Goal: Task Accomplishment & Management: Manage account settings

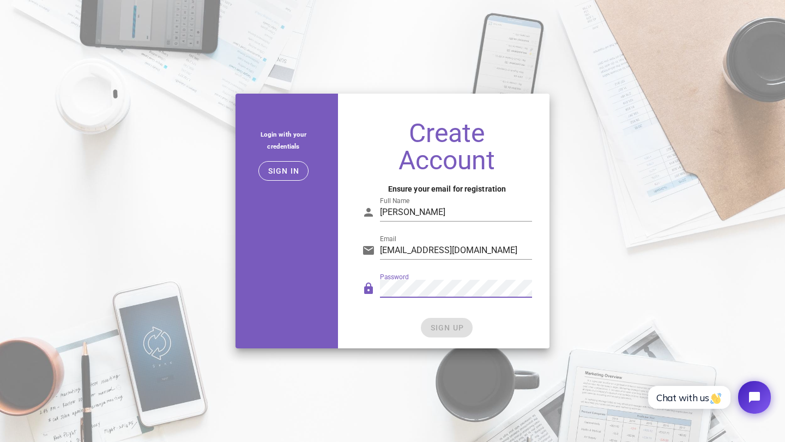
click at [453, 319] on div "SIGN UP" at bounding box center [447, 328] width 170 height 20
click at [447, 325] on span "SIGN UP" at bounding box center [446, 328] width 34 height 9
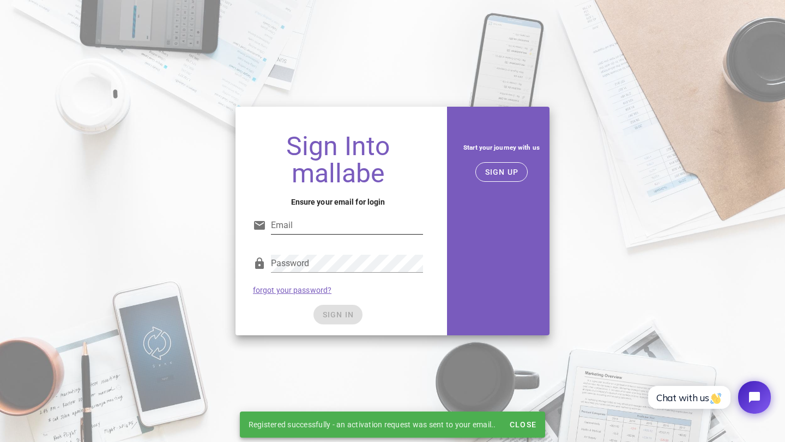
click at [345, 230] on input "Email" at bounding box center [347, 225] width 152 height 17
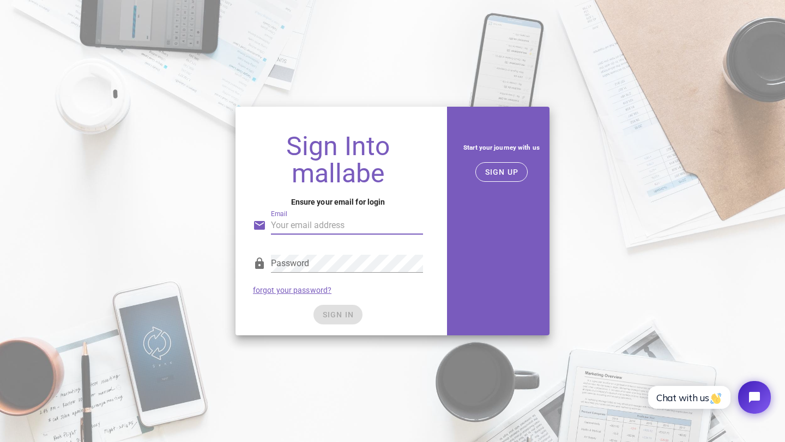
type input "yibusiness79@gmail.com"
click at [375, 303] on form "Email yibusiness79@gmail.com Password forgot your password? SIGN IN" at bounding box center [338, 263] width 170 height 123
click at [349, 312] on span "SIGN IN" at bounding box center [338, 315] width 32 height 9
click at [332, 315] on span "SIGN IN" at bounding box center [338, 315] width 32 height 9
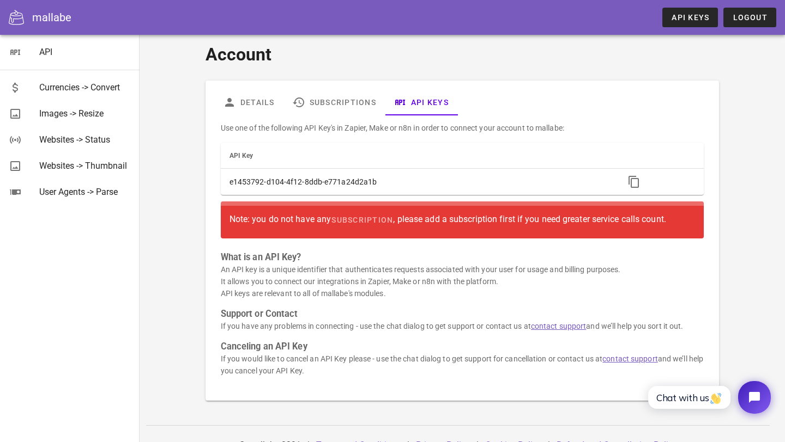
scroll to position [10, 0]
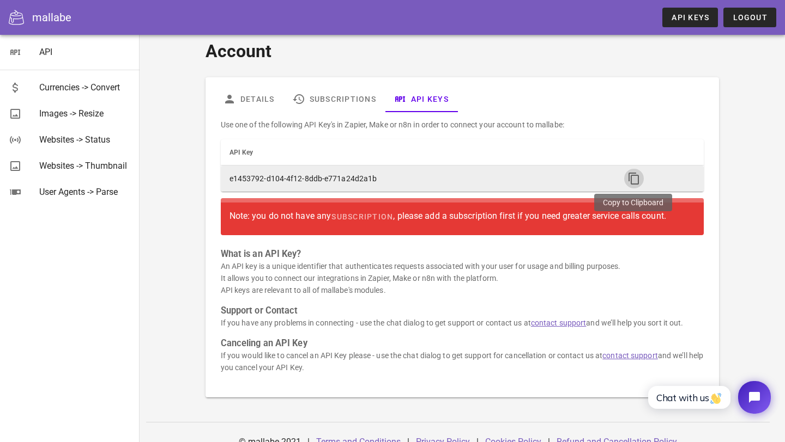
click at [634, 175] on icon "button" at bounding box center [633, 178] width 13 height 13
click at [635, 177] on icon "button" at bounding box center [633, 178] width 13 height 13
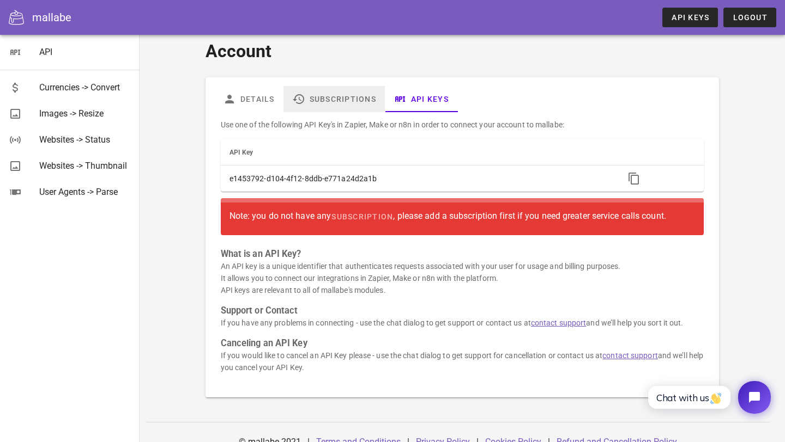
click at [331, 109] on link "Subscriptions" at bounding box center [333, 99] width 101 height 26
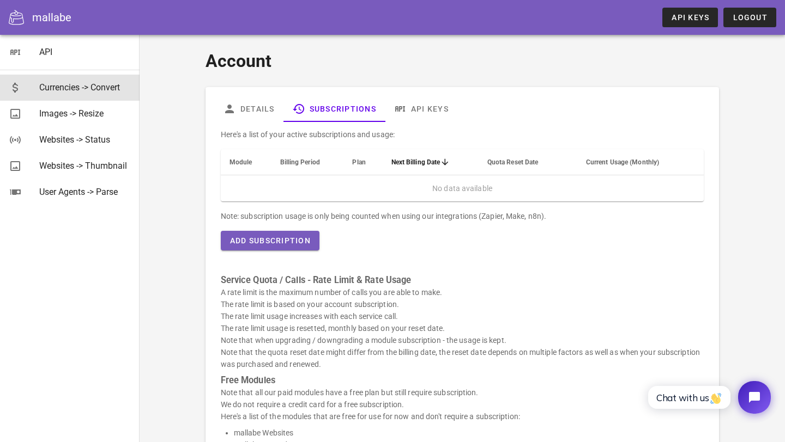
click at [84, 89] on div "Currencies -> Convert" at bounding box center [85, 87] width 92 height 10
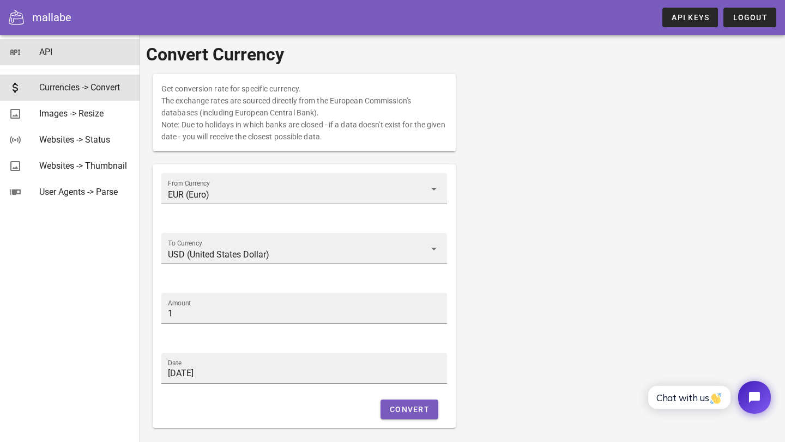
click at [33, 53] on link "API" at bounding box center [69, 52] width 139 height 26
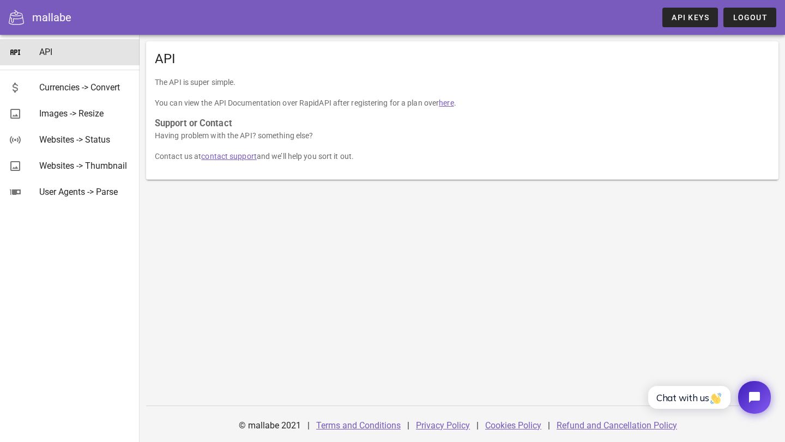
click at [451, 302] on div "API The API is super simple. You can view the API Documentation over RapidAPI a…" at bounding box center [461, 239] width 645 height 408
click at [89, 90] on div "Currencies -> Convert" at bounding box center [85, 87] width 92 height 10
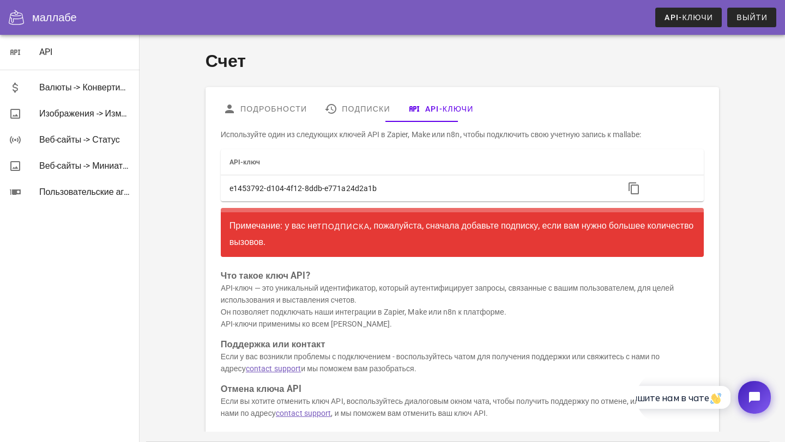
click at [356, 229] on font "подписка" at bounding box center [345, 226] width 48 height 9
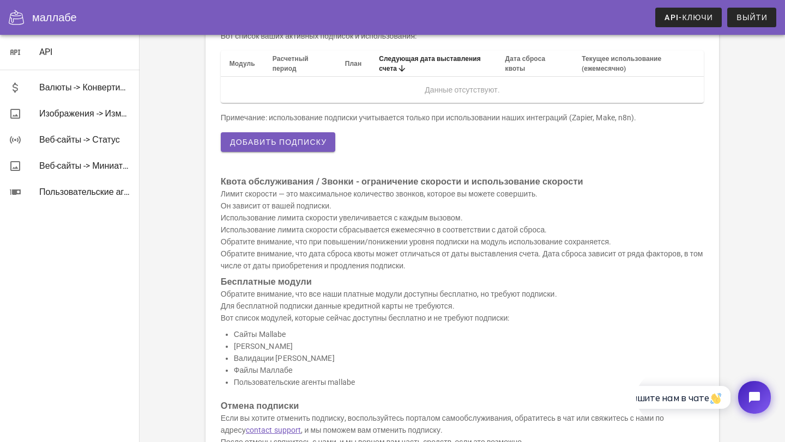
scroll to position [77, 0]
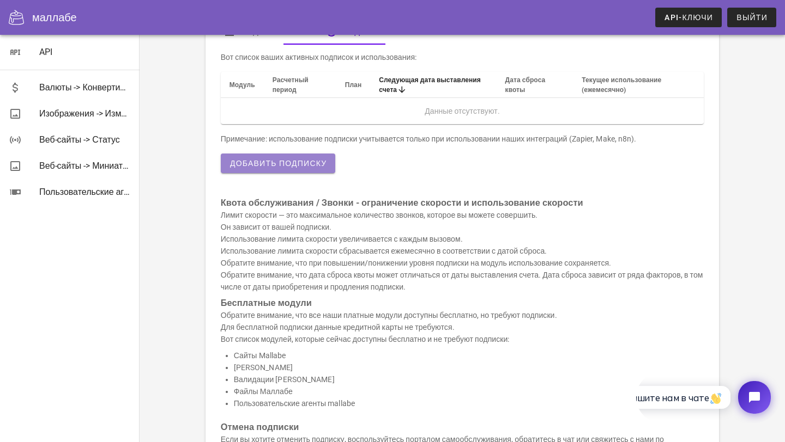
click at [320, 168] on button "Добавить подписку" at bounding box center [278, 164] width 115 height 20
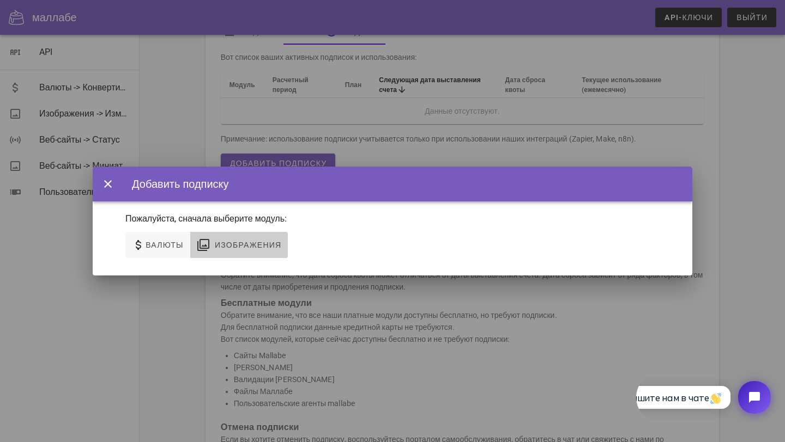
click at [241, 250] on span "Изображения" at bounding box center [239, 245] width 85 height 13
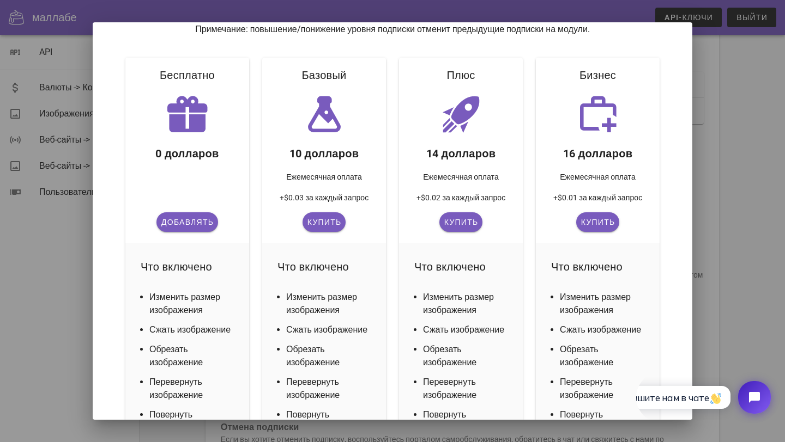
scroll to position [123, 0]
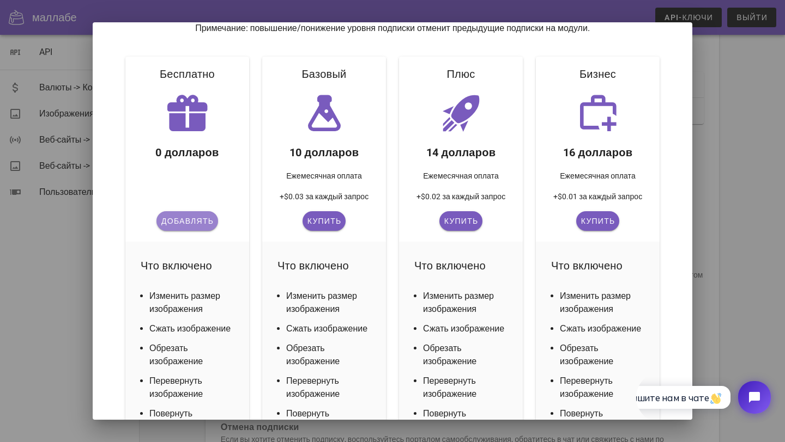
click at [187, 220] on font "Добавлять" at bounding box center [187, 221] width 52 height 9
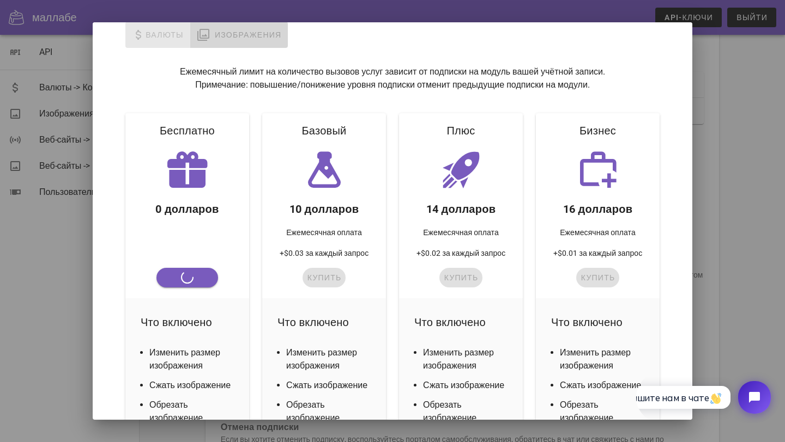
scroll to position [90, 0]
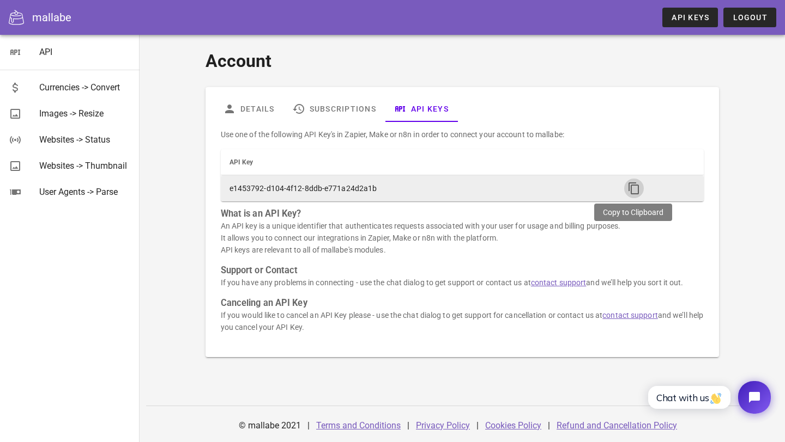
click at [631, 189] on icon "button" at bounding box center [633, 188] width 13 height 13
click at [630, 190] on icon "button" at bounding box center [633, 188] width 13 height 13
